Goal: Task Accomplishment & Management: Manage account settings

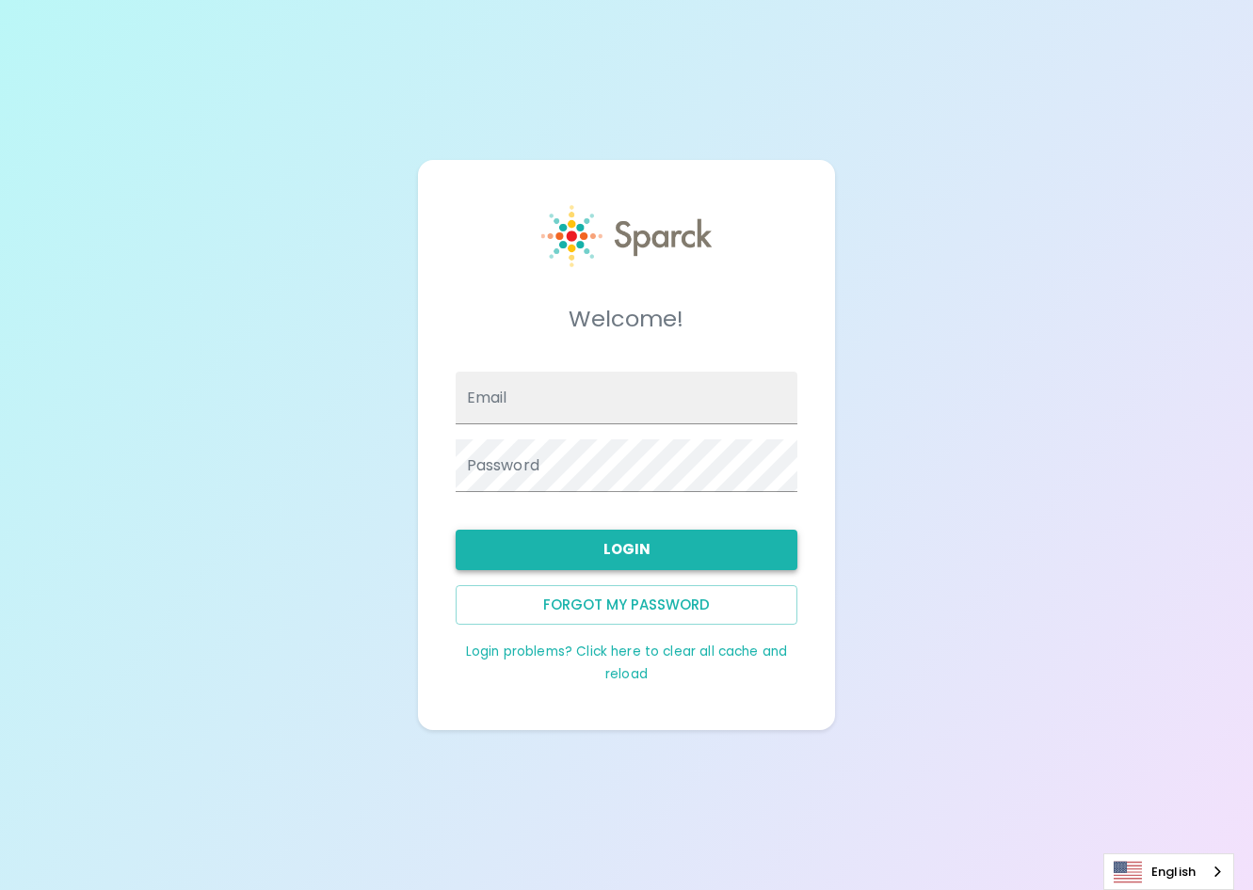
type input "[EMAIL_ADDRESS][DOMAIN_NAME]"
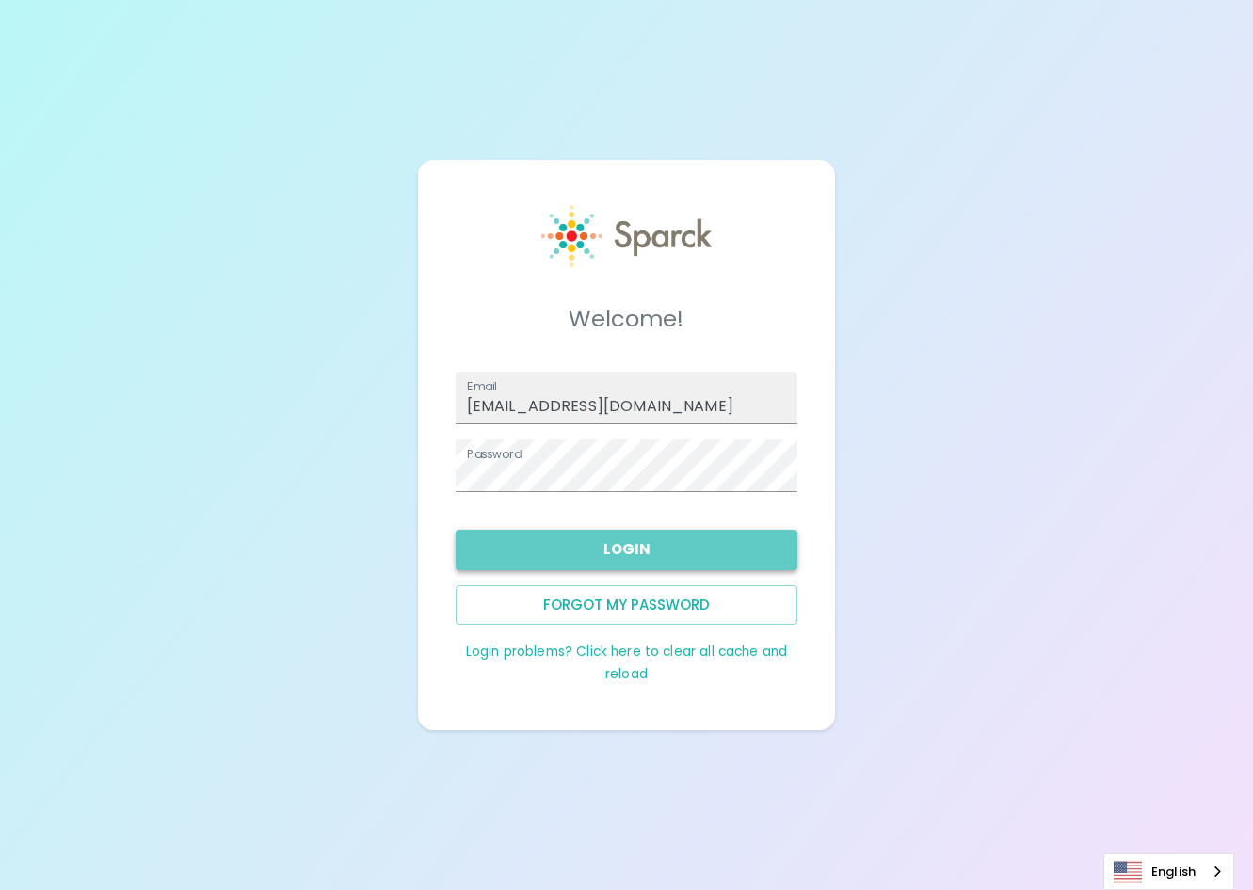
click at [631, 555] on button "Login" at bounding box center [627, 550] width 343 height 40
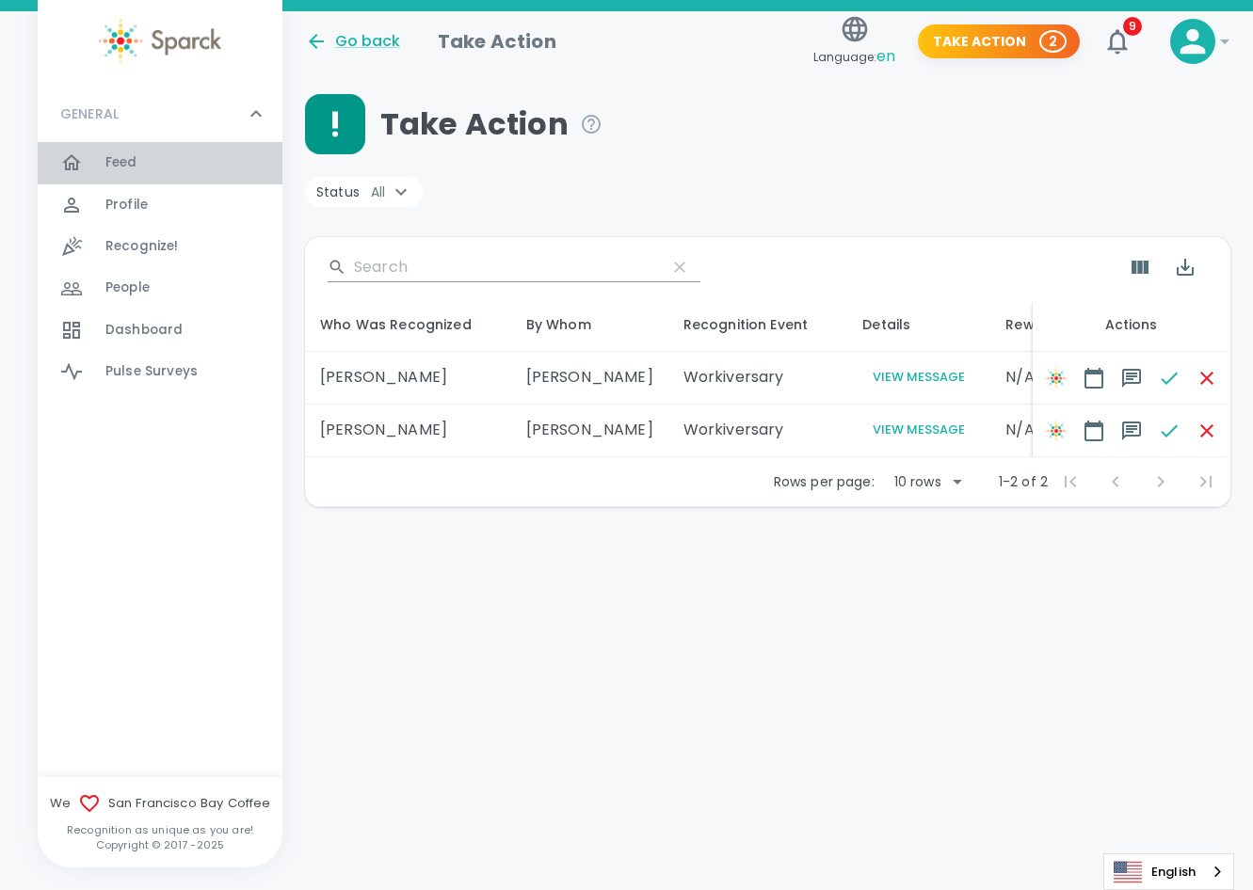
click at [162, 164] on div "Feed 0" at bounding box center [193, 163] width 177 height 26
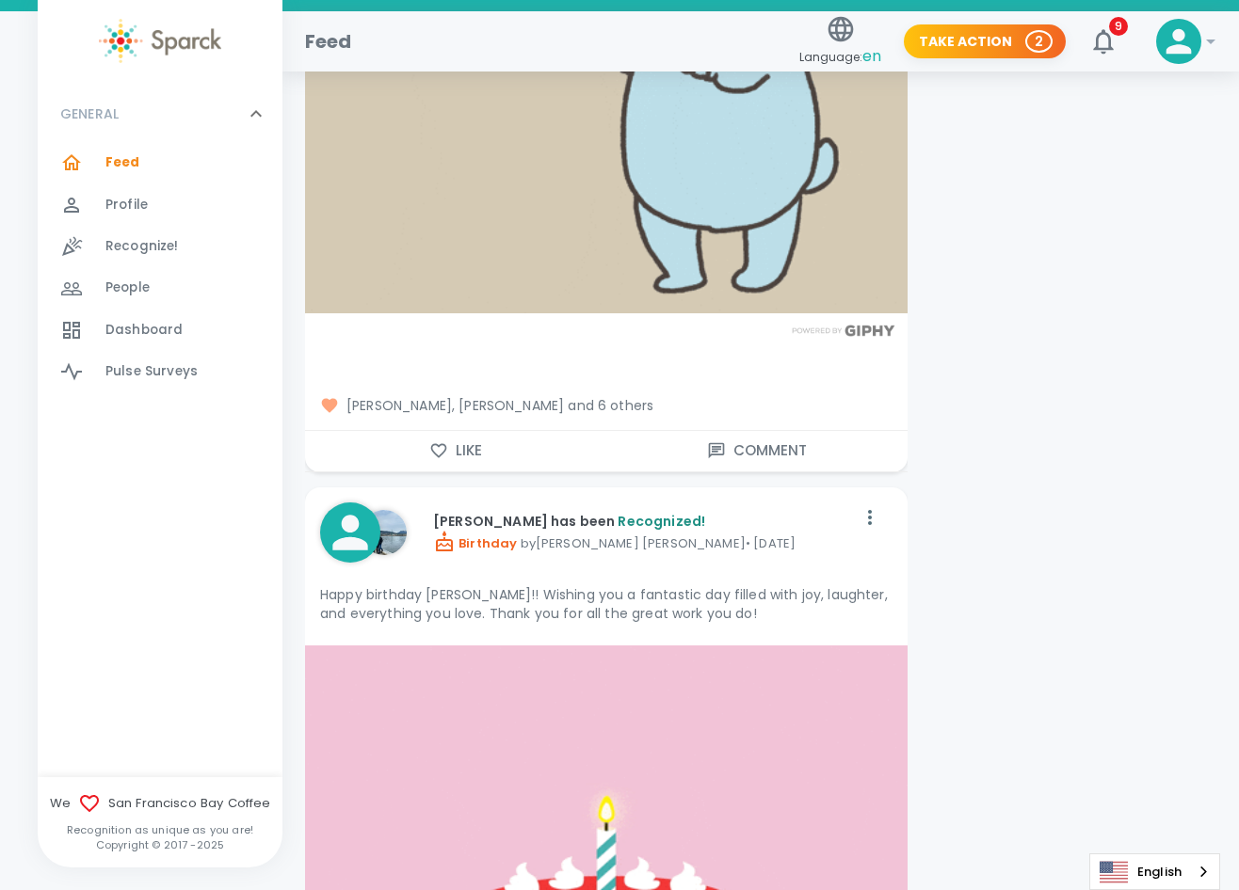
scroll to position [4895, 0]
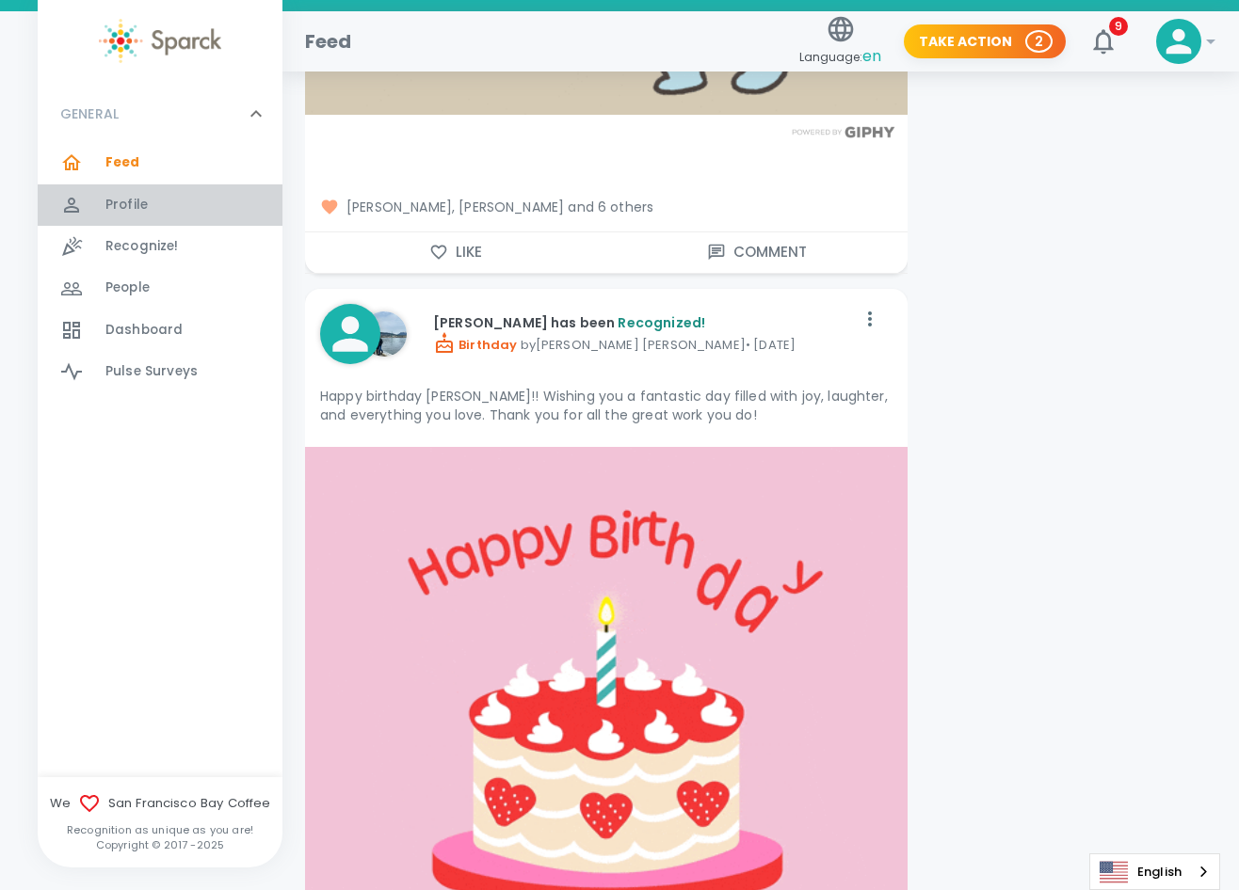
click at [105, 204] on span "Profile" at bounding box center [126, 205] width 42 height 19
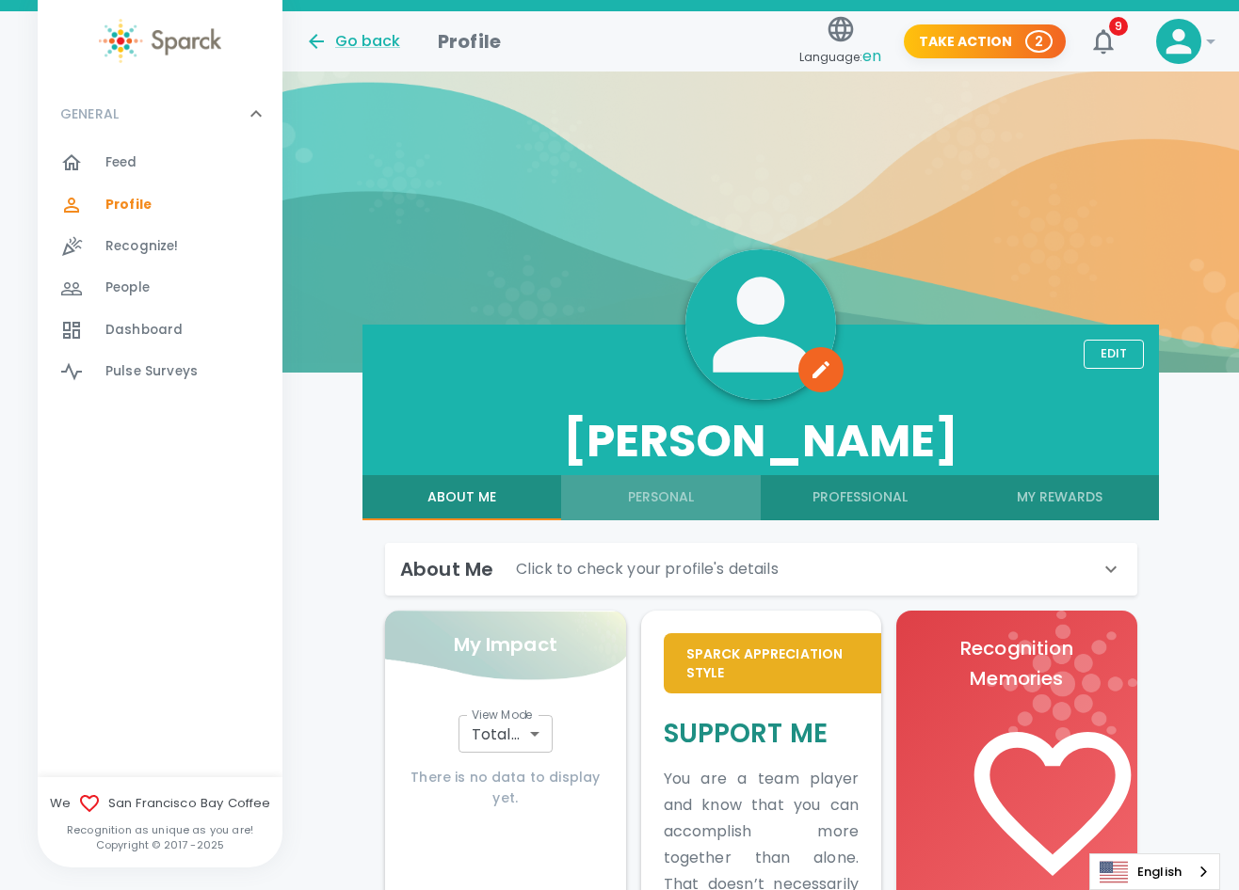
click at [676, 496] on button "Personal" at bounding box center [661, 497] width 200 height 45
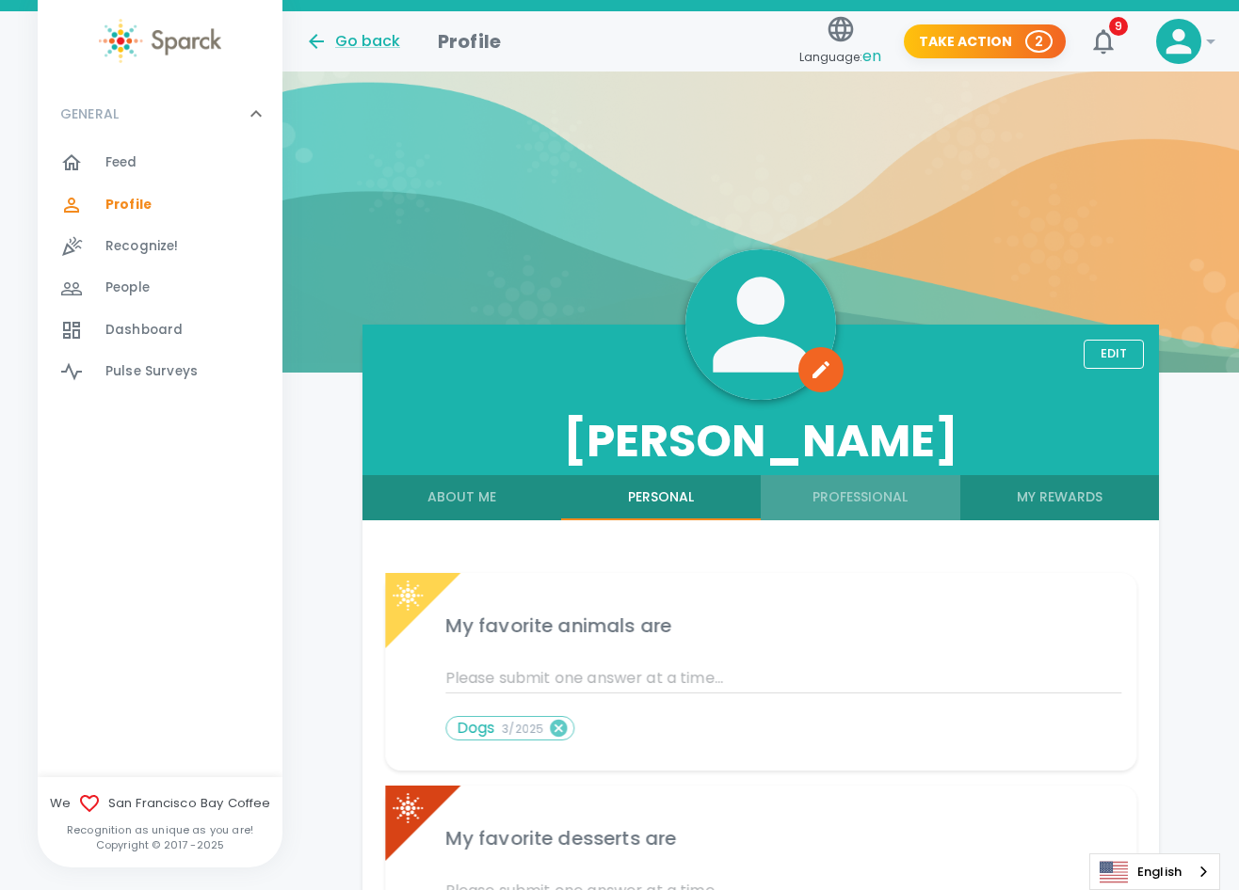
click at [864, 499] on button "Professional" at bounding box center [861, 497] width 200 height 45
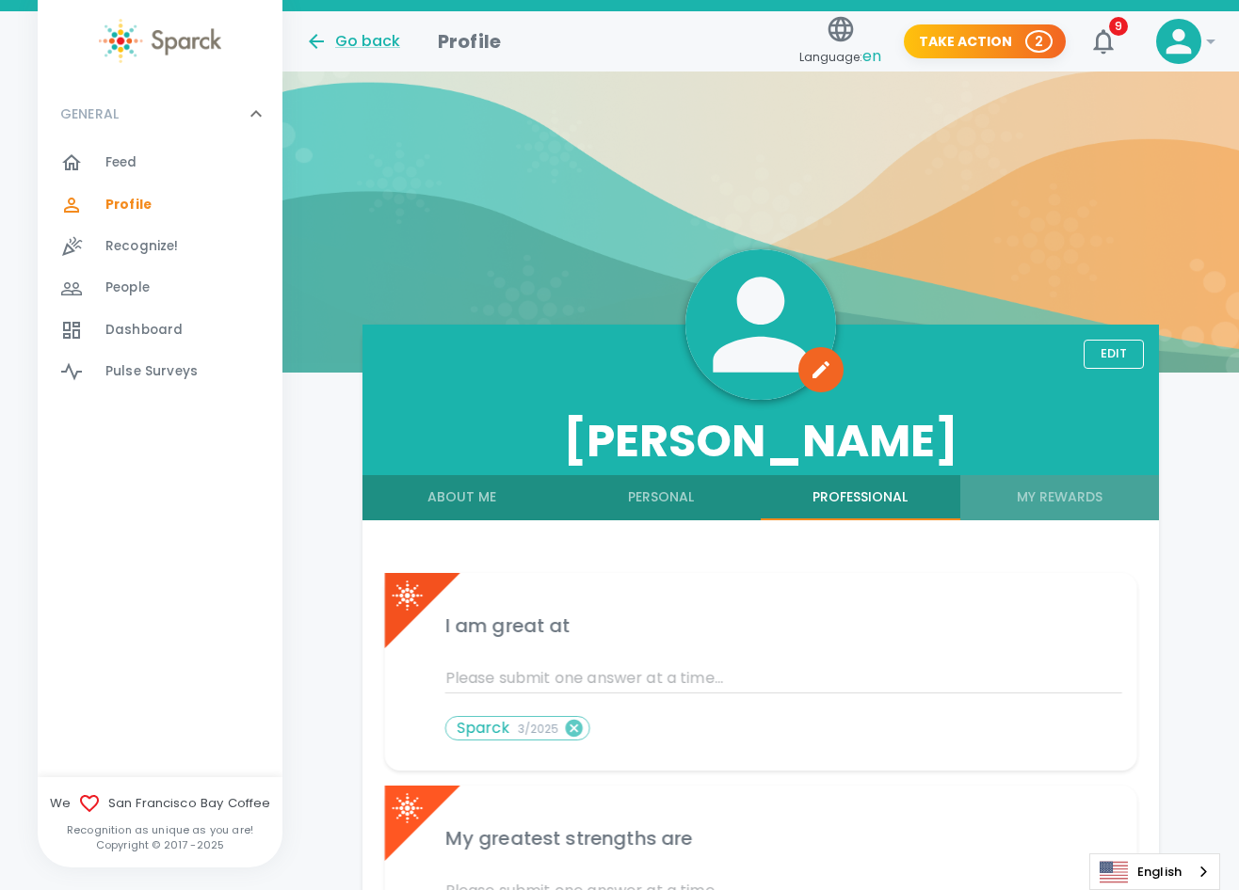
click at [1066, 489] on button "My Rewards" at bounding box center [1060, 497] width 200 height 45
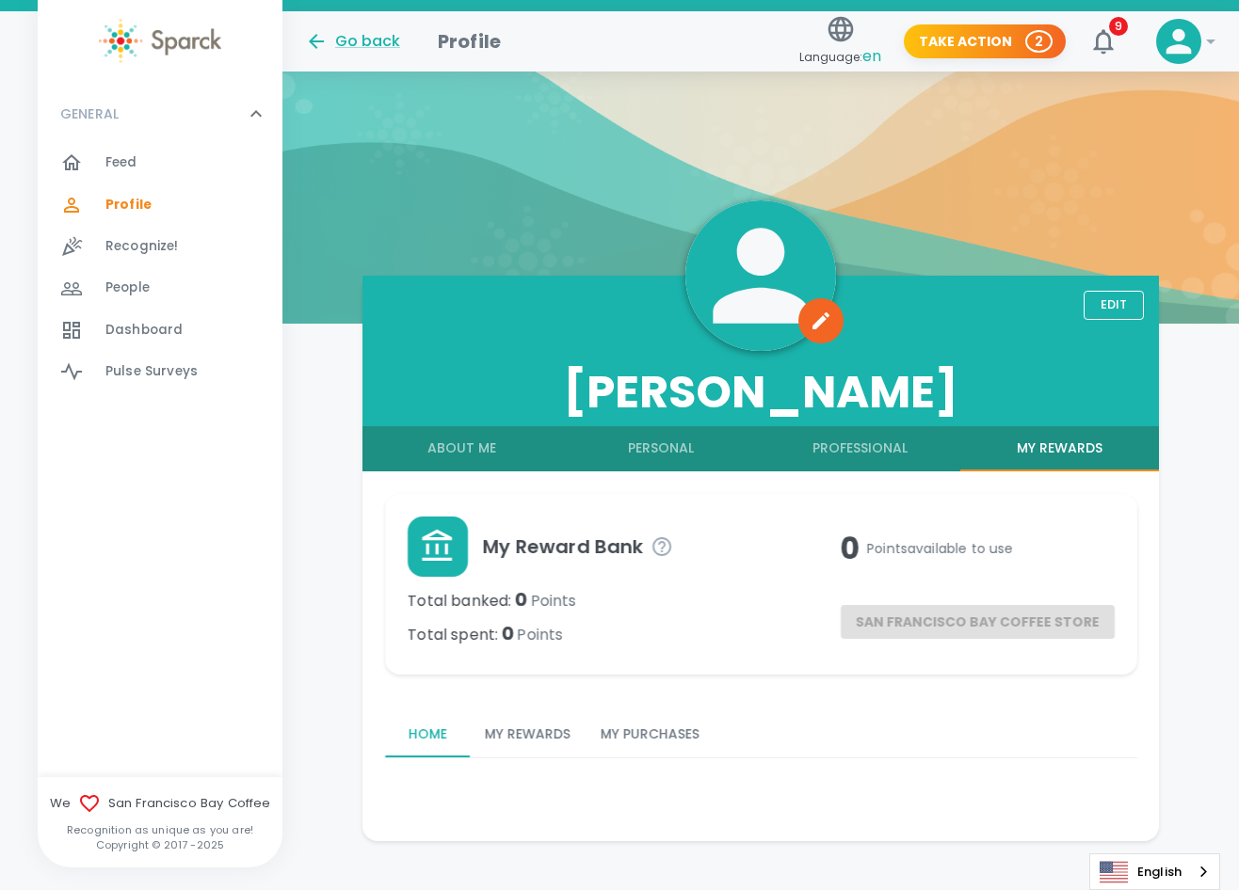
scroll to position [75, 0]
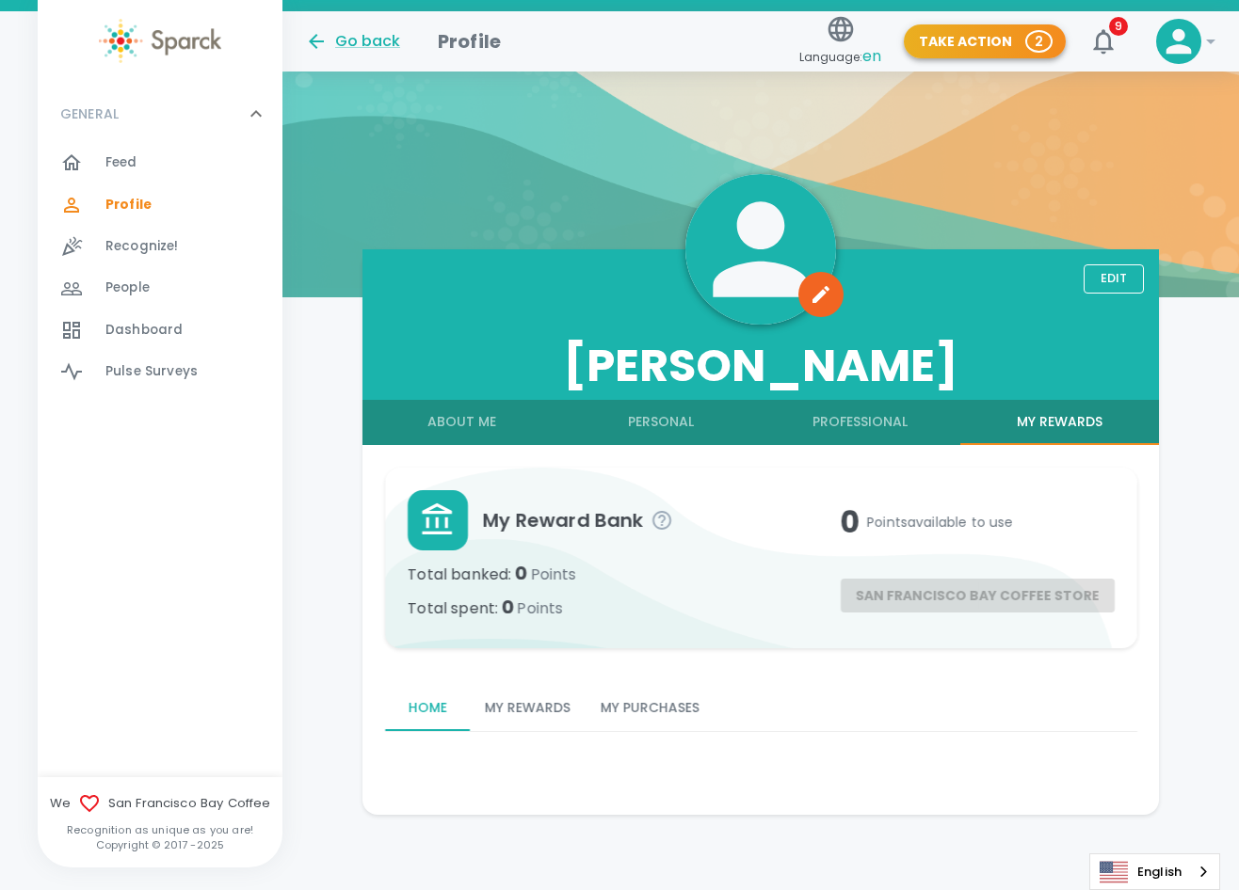
click at [953, 30] on button "Take Action 2" at bounding box center [985, 41] width 162 height 35
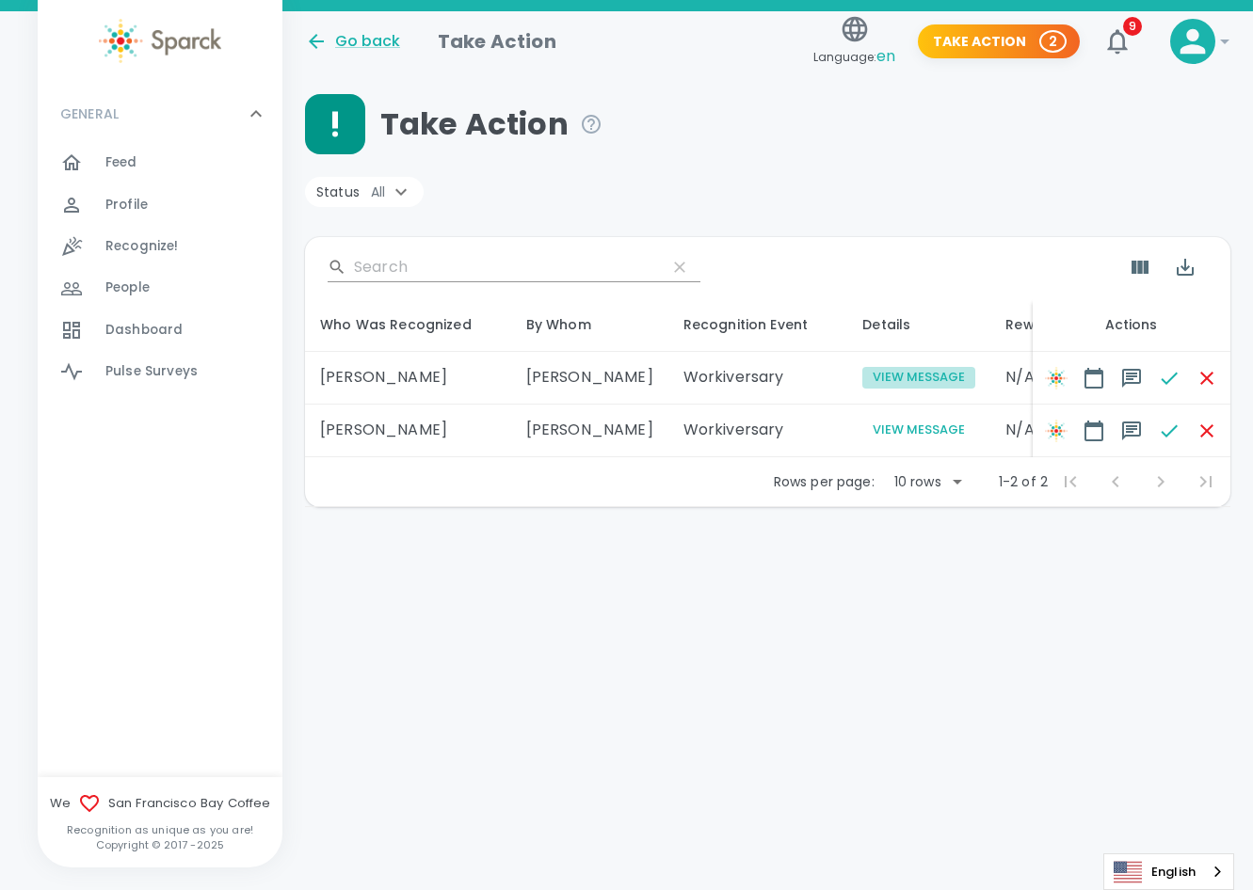
click at [885, 373] on button "View Message" at bounding box center [918, 378] width 113 height 22
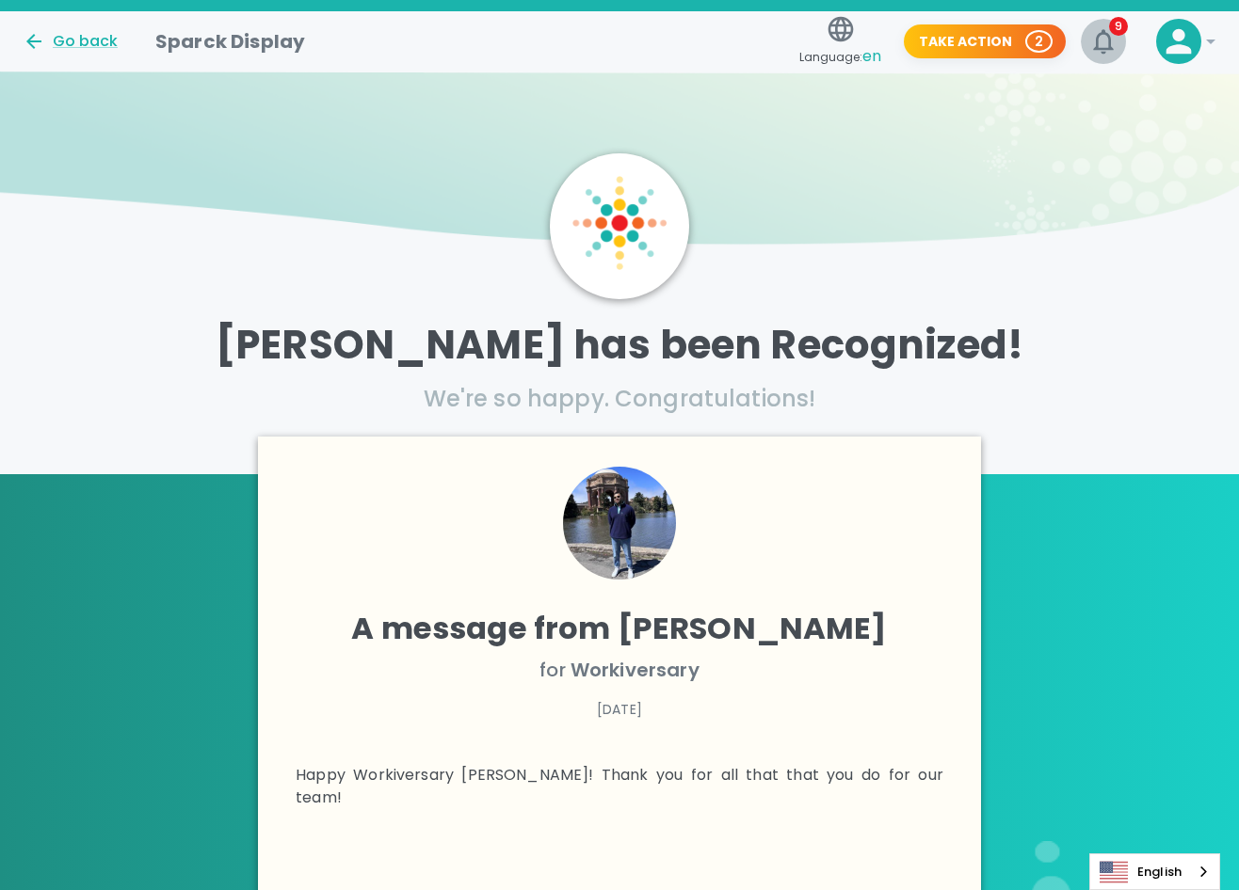
click at [1120, 30] on span "9" at bounding box center [1118, 26] width 19 height 19
